Goal: Download file/media

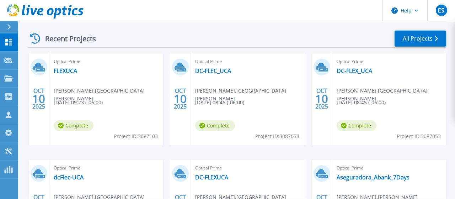
scroll to position [222, 0]
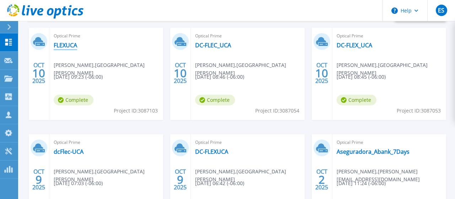
click at [69, 44] on link "FLEXUCA" at bounding box center [65, 45] width 23 height 7
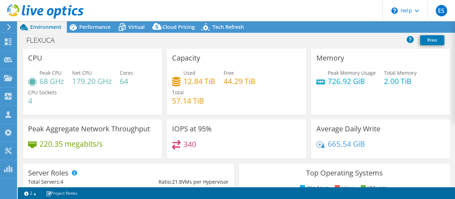
select select "USD"
drag, startPoint x: 212, startPoint y: 81, endPoint x: 186, endPoint y: 81, distance: 25.6
click at [186, 81] on h4 "12.84 TiB" at bounding box center [199, 81] width 32 height 8
click at [222, 99] on div "Used 12.84 TiB Free 44.29 TiB Total 57.14 TiB" at bounding box center [236, 90] width 128 height 43
drag, startPoint x: 207, startPoint y: 81, endPoint x: 186, endPoint y: 81, distance: 21.0
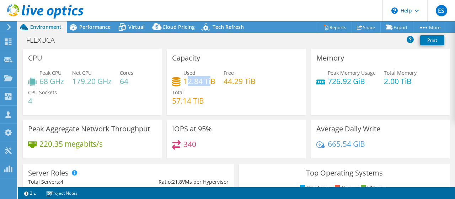
click at [186, 81] on h4 "12.84 TiB" at bounding box center [199, 81] width 32 height 8
drag, startPoint x: 186, startPoint y: 81, endPoint x: 193, endPoint y: 81, distance: 7.5
click at [202, 82] on h4 "12.84 TiB" at bounding box center [199, 81] width 32 height 8
copy h4 "12.84"
click at [334, 27] on link "Reports" at bounding box center [335, 27] width 34 height 11
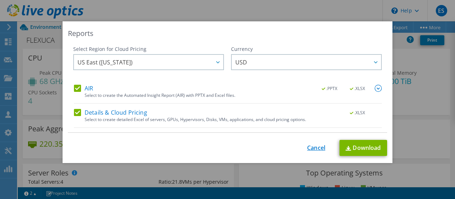
click at [314, 147] on link "Cancel" at bounding box center [316, 147] width 18 height 7
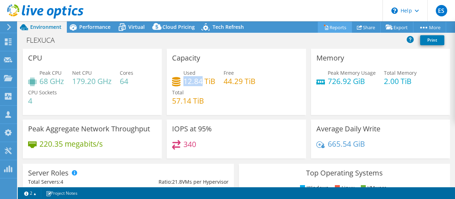
click at [326, 28] on link "Reports" at bounding box center [335, 27] width 34 height 11
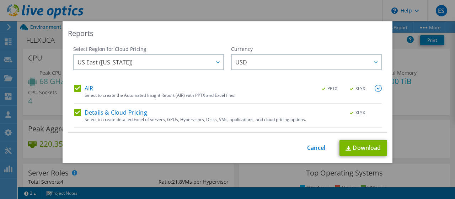
click at [78, 107] on div "AIR .PPTX .XLSX Select to create the Automated Insight Report (AIR) with PPTX a…" at bounding box center [228, 130] width 308 height 91
click at [77, 110] on label "Details & Cloud Pricing" at bounding box center [110, 112] width 73 height 7
click at [0, 0] on input "Details & Cloud Pricing" at bounding box center [0, 0] width 0 height 0
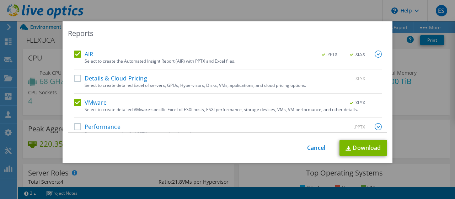
scroll to position [43, 0]
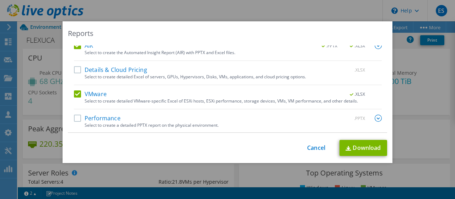
click at [78, 117] on label "Performance" at bounding box center [97, 117] width 47 height 7
click at [0, 0] on input "Performance" at bounding box center [0, 0] width 0 height 0
click at [367, 151] on link "Download" at bounding box center [363, 148] width 48 height 16
click at [319, 149] on link "Cancel" at bounding box center [316, 147] width 18 height 7
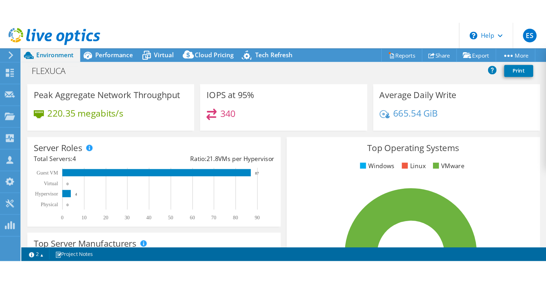
scroll to position [0, 0]
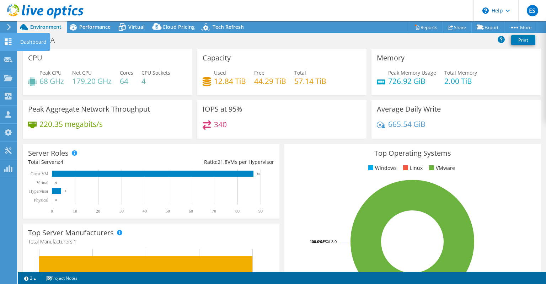
click at [9, 45] on use at bounding box center [8, 41] width 7 height 7
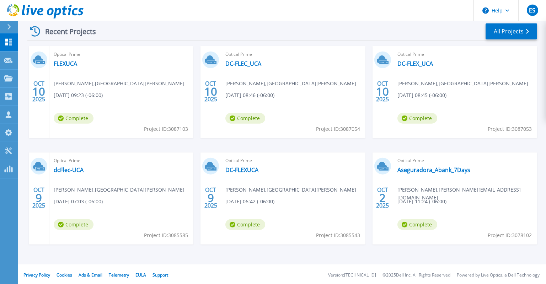
scroll to position [109, 0]
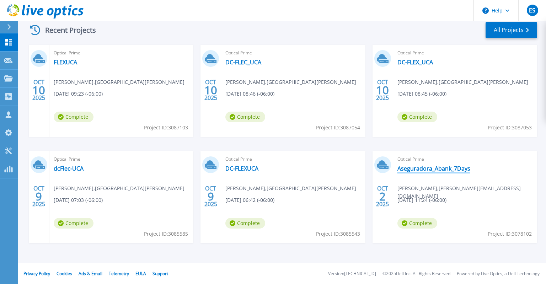
click at [419, 168] on link "Aseguradora_Abank_7Days" at bounding box center [433, 168] width 73 height 7
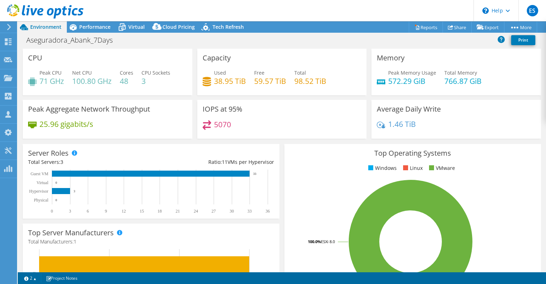
select select "USD"
click at [421, 29] on link "Reports" at bounding box center [426, 27] width 34 height 11
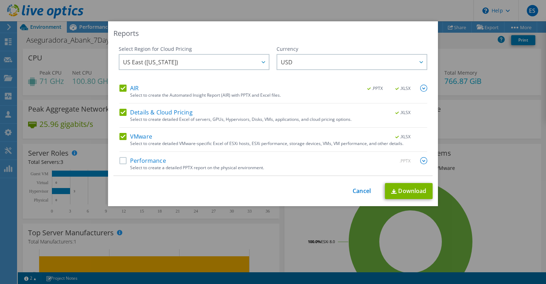
click at [140, 164] on label "Performance" at bounding box center [142, 160] width 47 height 7
click at [0, 0] on input "Performance" at bounding box center [0, 0] width 0 height 0
click at [124, 112] on label "Details & Cloud Pricing" at bounding box center [155, 112] width 73 height 7
click at [0, 0] on input "Details & Cloud Pricing" at bounding box center [0, 0] width 0 height 0
click at [404, 190] on link "Download" at bounding box center [409, 191] width 48 height 16
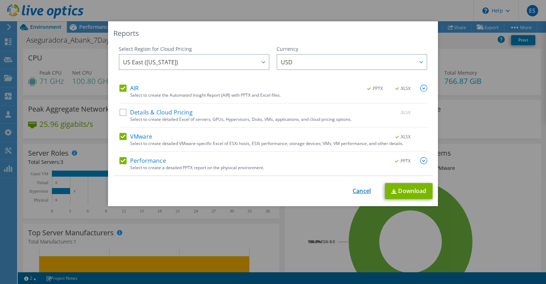
click at [360, 191] on link "Cancel" at bounding box center [362, 191] width 18 height 7
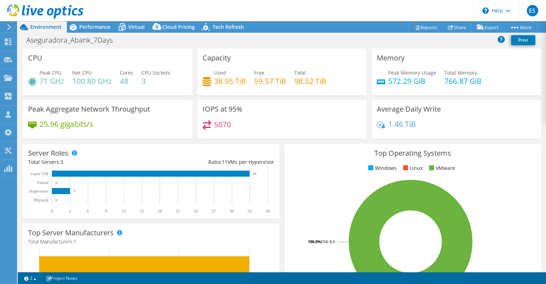
click at [43, 29] on span "Environment" at bounding box center [45, 26] width 31 height 7
click at [8, 38] on icon at bounding box center [8, 41] width 9 height 7
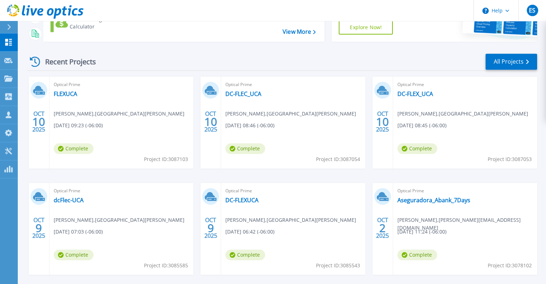
scroll to position [109, 0]
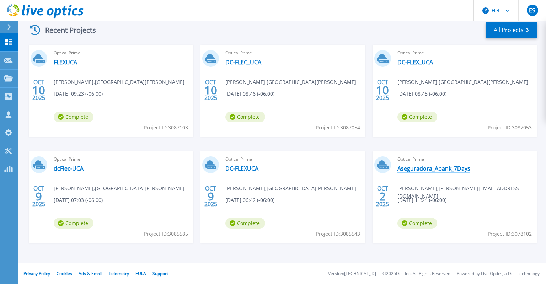
click at [410, 168] on link "Aseguradora_Abank_7Days" at bounding box center [433, 168] width 73 height 7
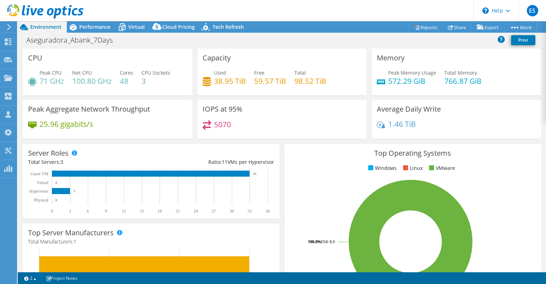
select select "USD"
click at [503, 110] on div "Average Daily Write 1.46 TiB" at bounding box center [456, 119] width 170 height 39
